Goal: Navigation & Orientation: Find specific page/section

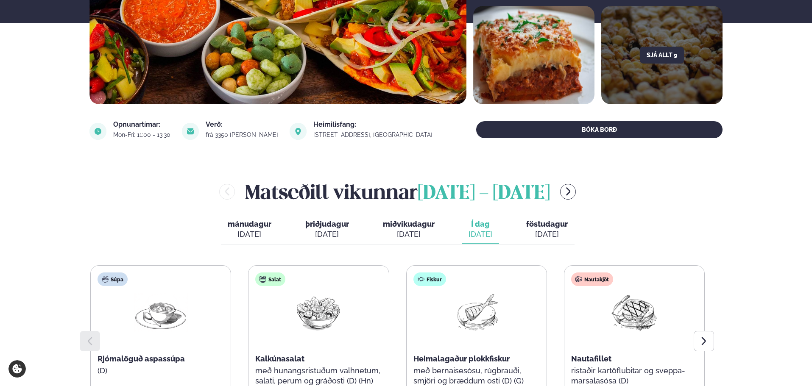
scroll to position [297, 0]
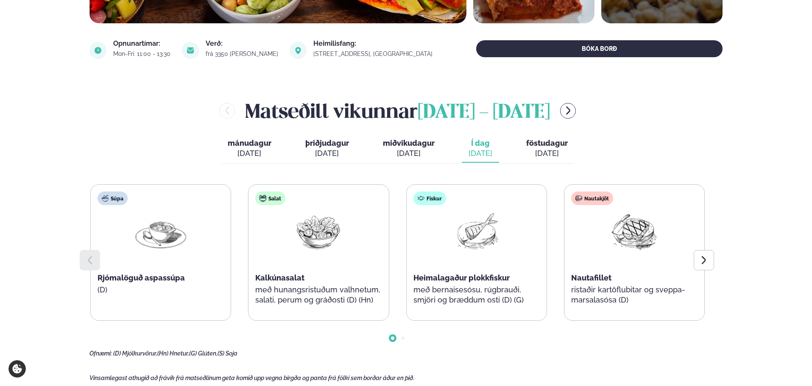
scroll to position [297, 0]
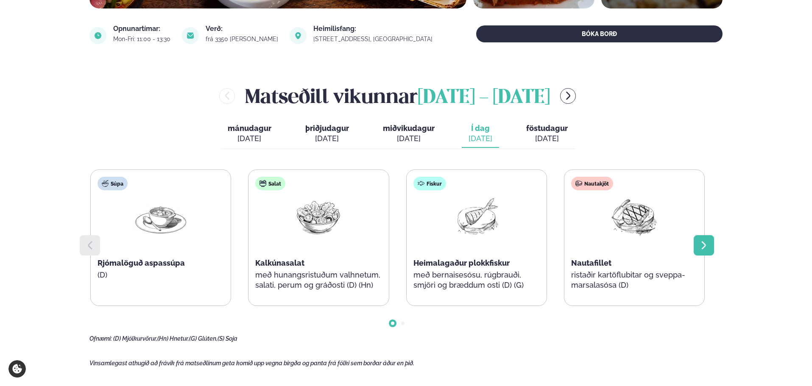
click at [704, 243] on icon at bounding box center [704, 245] width 4 height 8
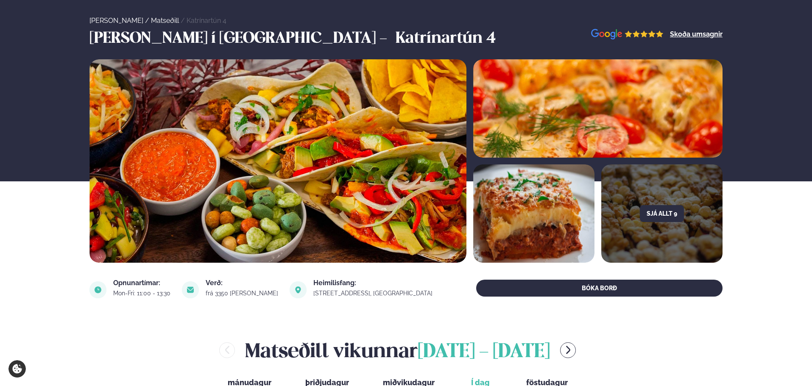
scroll to position [0, 0]
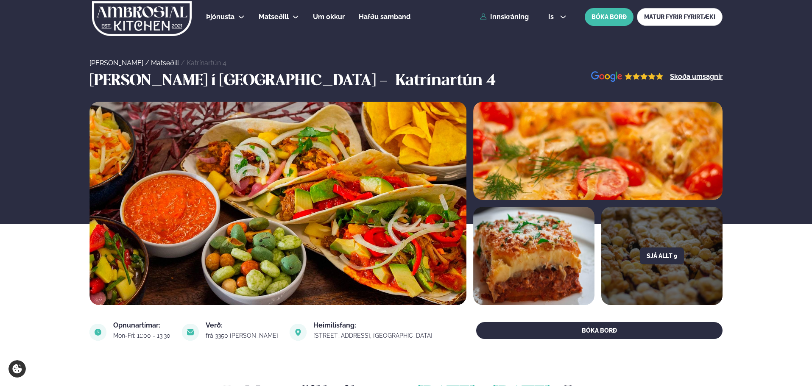
click at [560, 28] on div "Þjónusta Hádegismatur fyrir fyrirtæki Fyrirtækja veitingar Einkapartý Matseðill…" at bounding box center [406, 17] width 684 height 34
click at [560, 24] on div "is en is BÓKA BORÐ MATUR FYRIR FYRIRTÆKI" at bounding box center [632, 17] width 181 height 18
click at [560, 11] on div "is en is BÓKA BORÐ MATUR FYRIR FYRIRTÆKI" at bounding box center [632, 17] width 181 height 18
click at [559, 17] on button "is" at bounding box center [558, 17] width 32 height 7
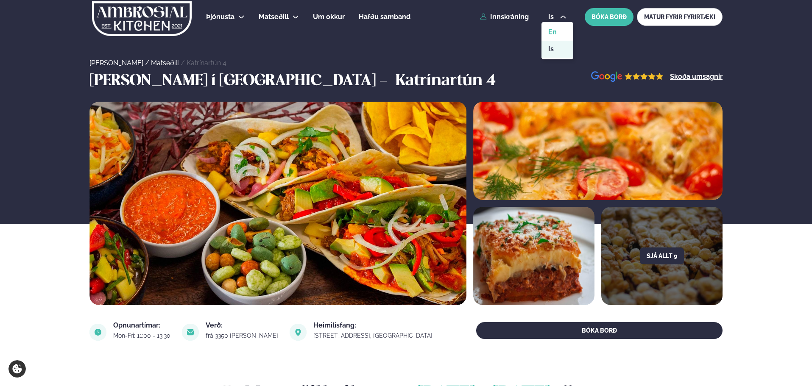
click at [558, 34] on link "en" at bounding box center [558, 32] width 32 height 17
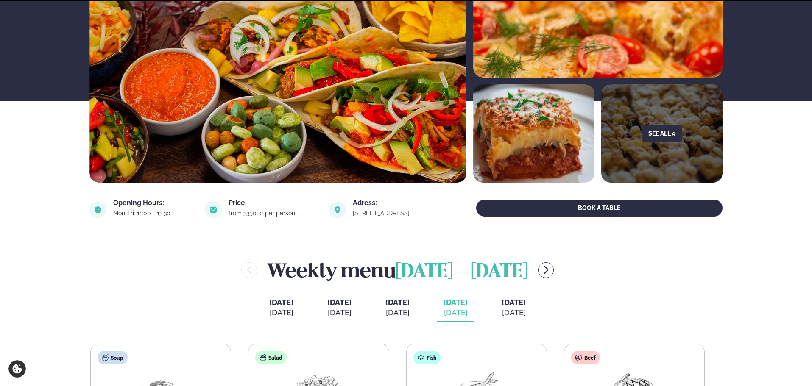
scroll to position [254, 0]
